Goal: Book appointment/travel/reservation

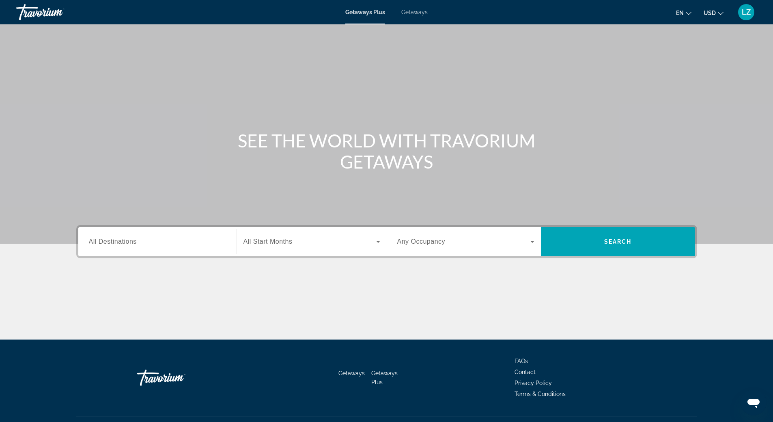
click at [417, 12] on span "Getaways" at bounding box center [414, 12] width 26 height 6
click at [128, 240] on span "All Destinations" at bounding box center [113, 241] width 48 height 7
click at [128, 240] on input "Destination All Destinations" at bounding box center [157, 242] width 137 height 10
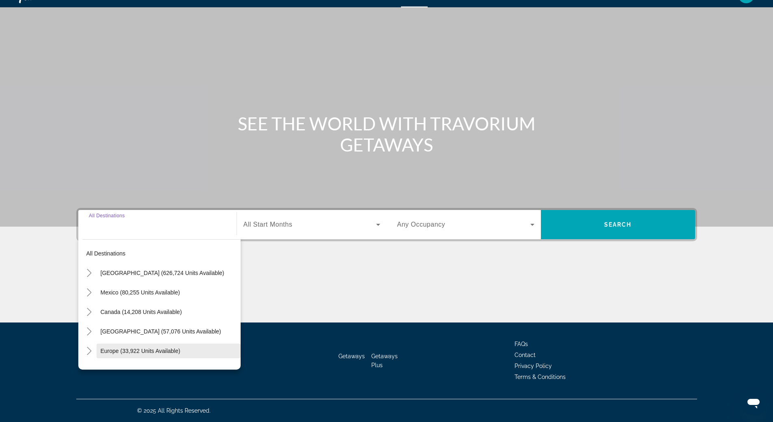
click at [136, 350] on span "Europe (33,922 units available)" at bounding box center [141, 351] width 80 height 6
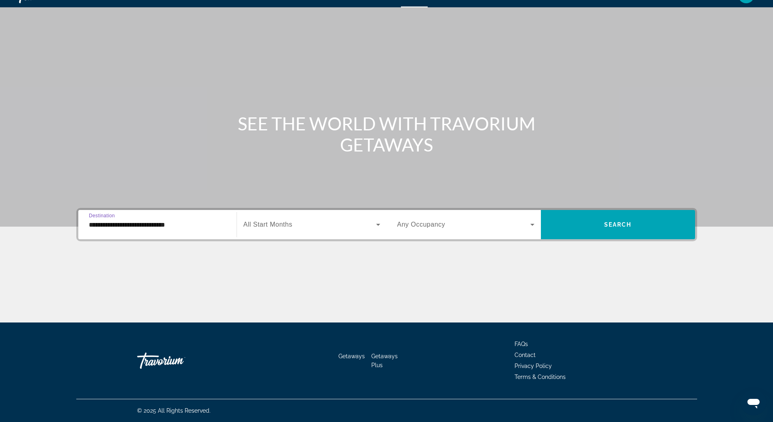
click at [142, 222] on input "**********" at bounding box center [157, 225] width 137 height 10
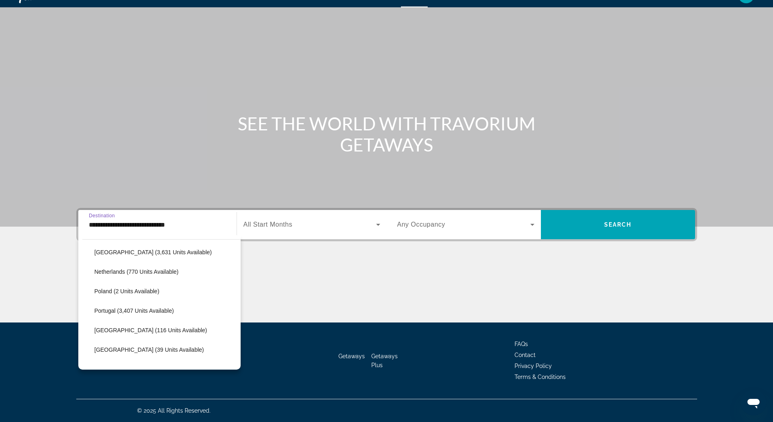
scroll to position [373, 0]
click at [133, 353] on span "Search widget" at bounding box center [173, 347] width 136 height 19
type input "**********"
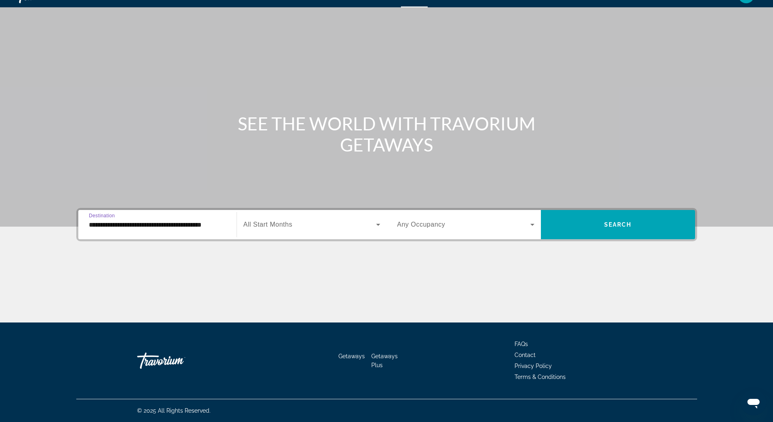
click at [378, 225] on icon "Search widget" at bounding box center [378, 225] width 4 height 2
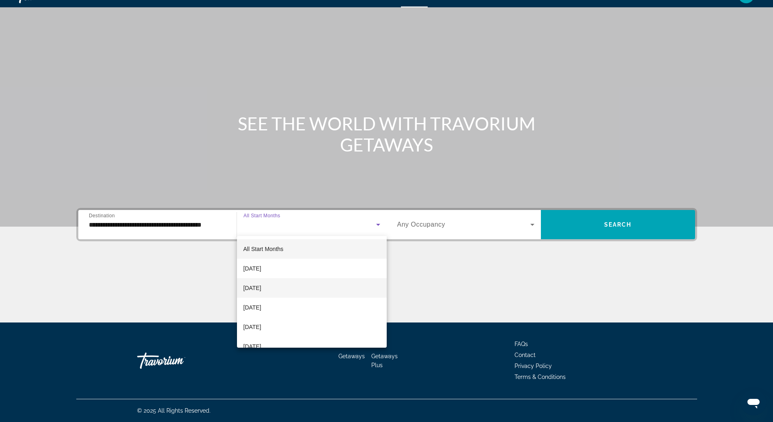
scroll to position [41, 0]
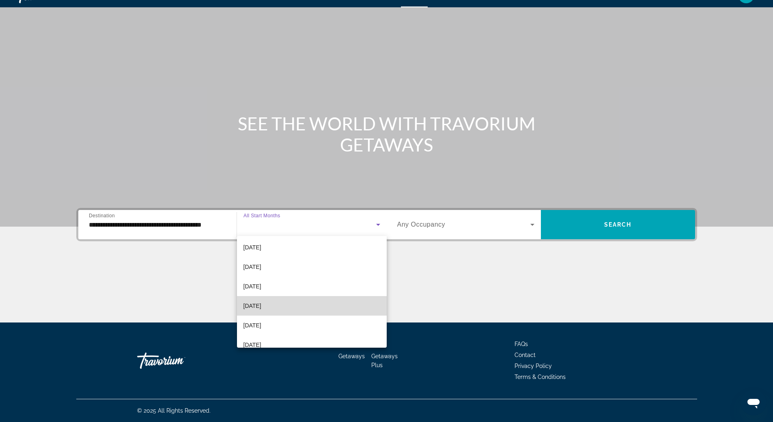
click at [319, 307] on mat-option "[DATE]" at bounding box center [312, 305] width 150 height 19
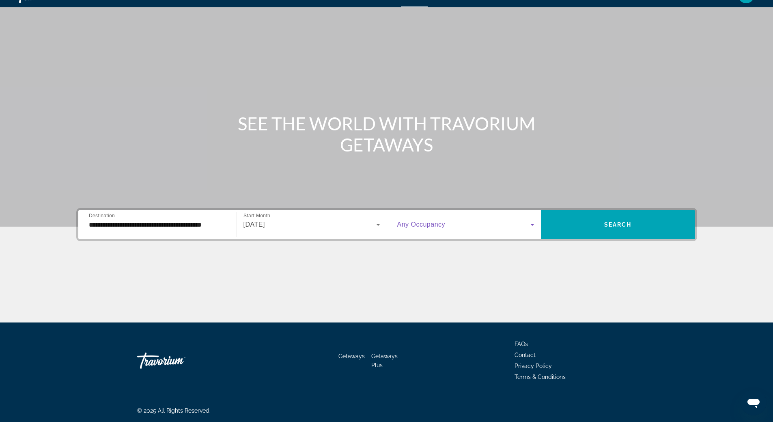
click at [531, 224] on icon "Search widget" at bounding box center [533, 225] width 4 height 2
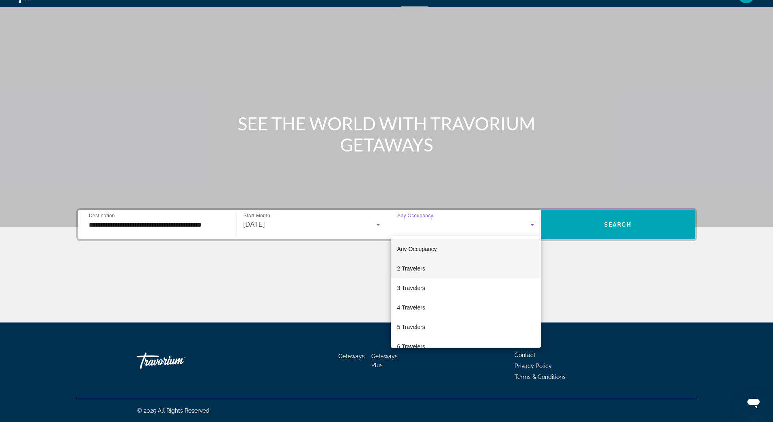
click at [484, 264] on mat-option "2 Travelers" at bounding box center [466, 268] width 150 height 19
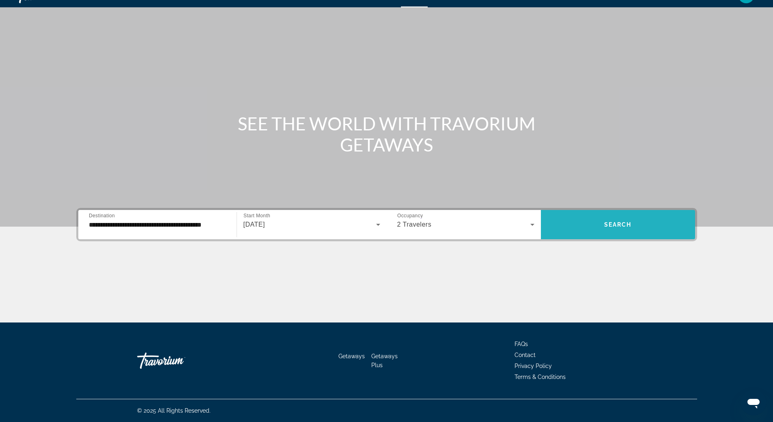
click at [625, 218] on span "Search widget" at bounding box center [618, 224] width 154 height 19
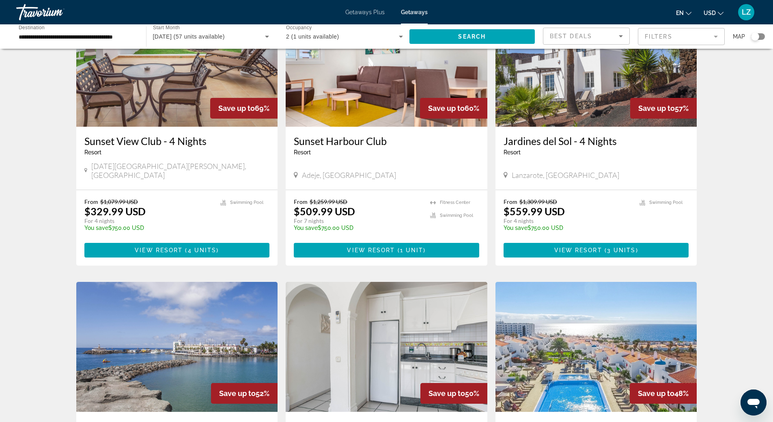
scroll to position [284, 0]
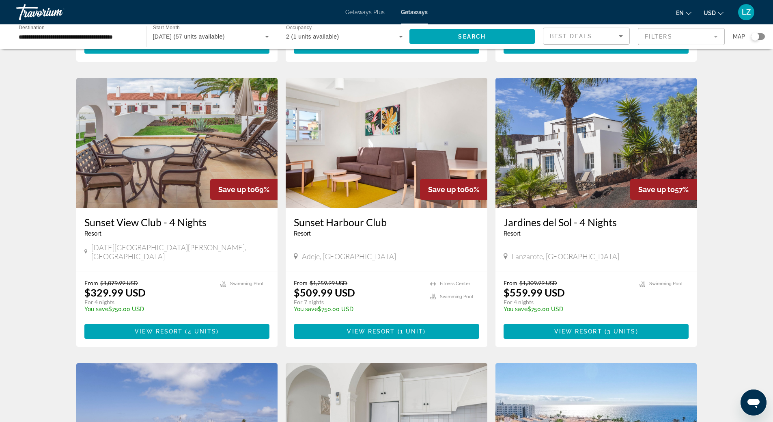
click at [350, 134] on img "Main content" at bounding box center [387, 143] width 202 height 130
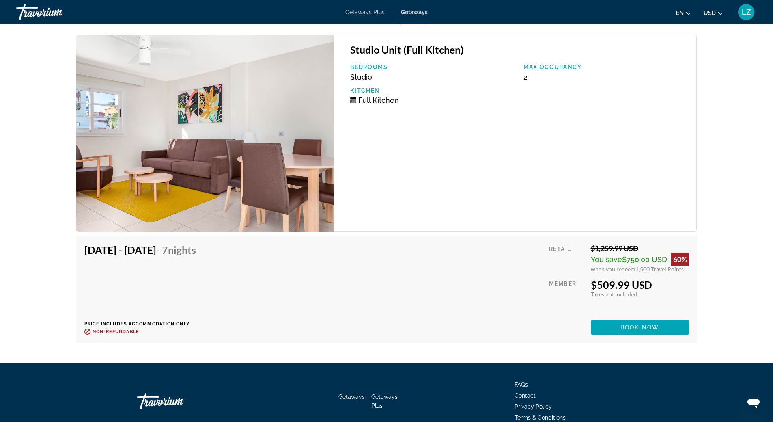
scroll to position [1504, 0]
